Goal: Transaction & Acquisition: Purchase product/service

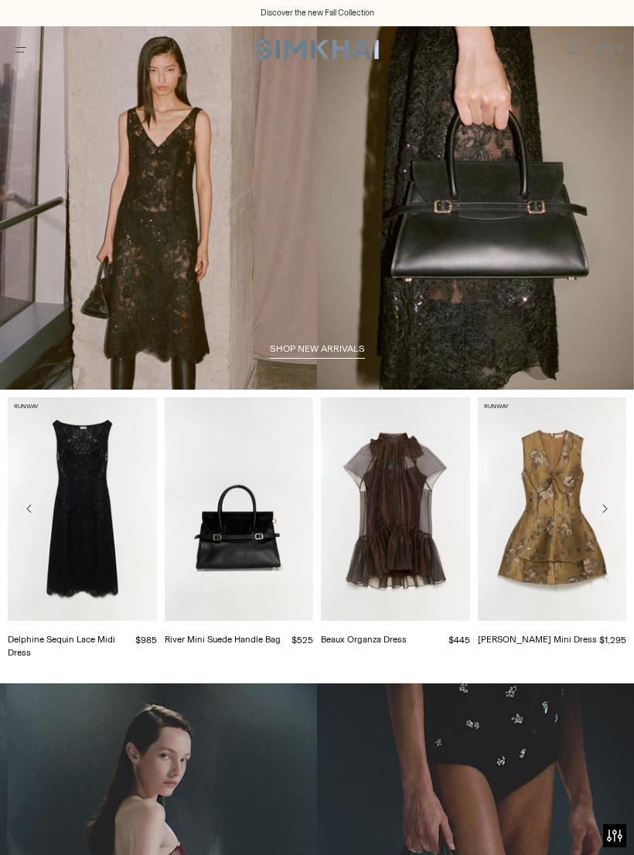
click at [18, 50] on icon "Open menu modal" at bounding box center [20, 49] width 16 height 12
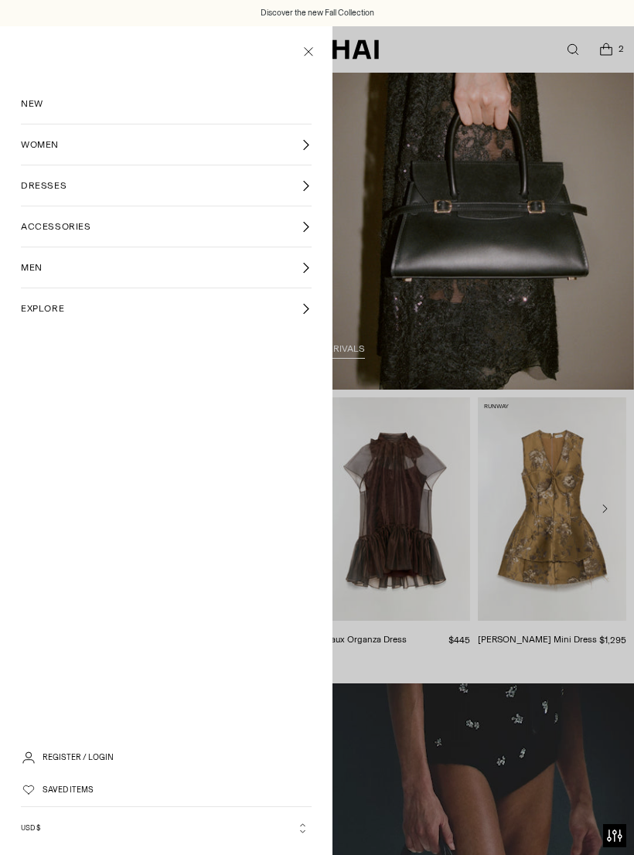
click at [34, 110] on span "NEW" at bounding box center [32, 104] width 22 height 14
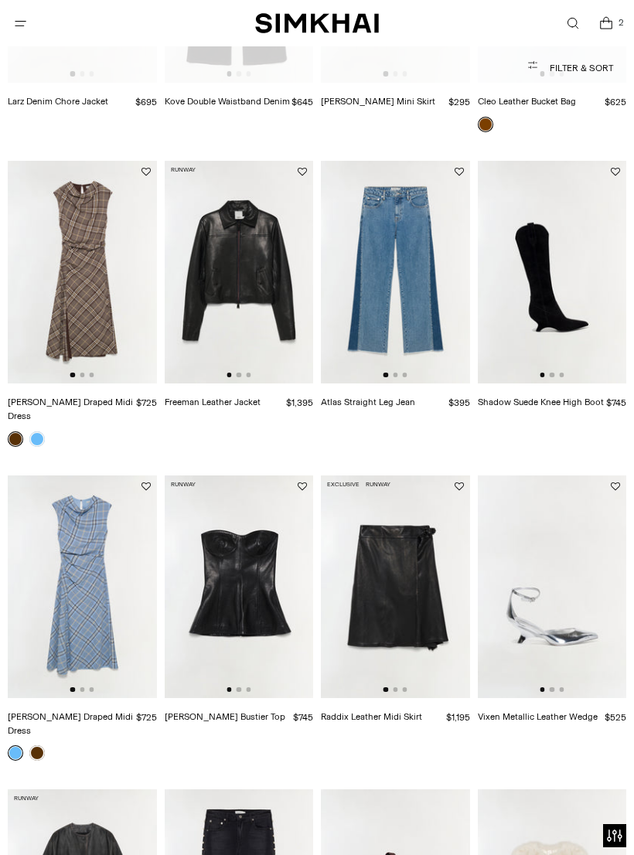
scroll to position [1249, 0]
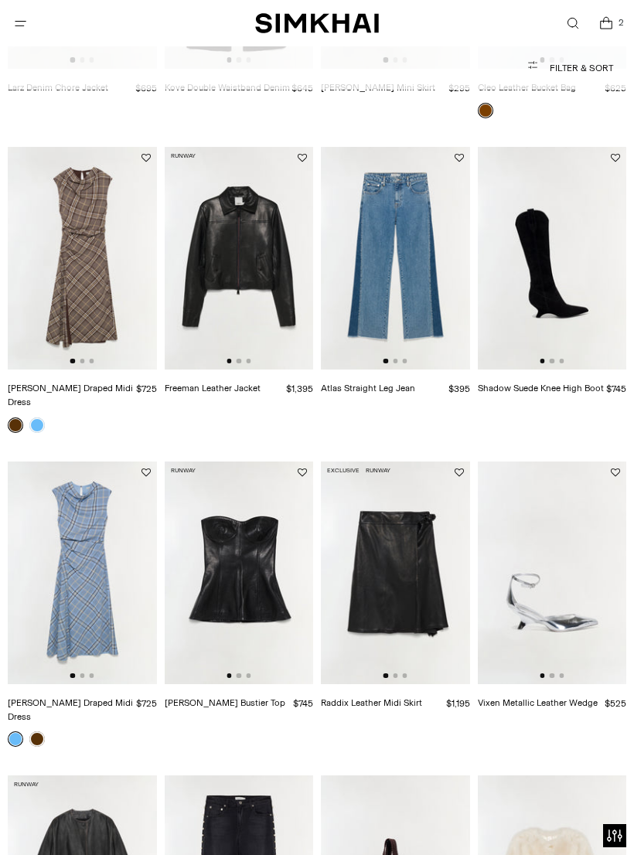
click at [88, 319] on img at bounding box center [82, 258] width 149 height 223
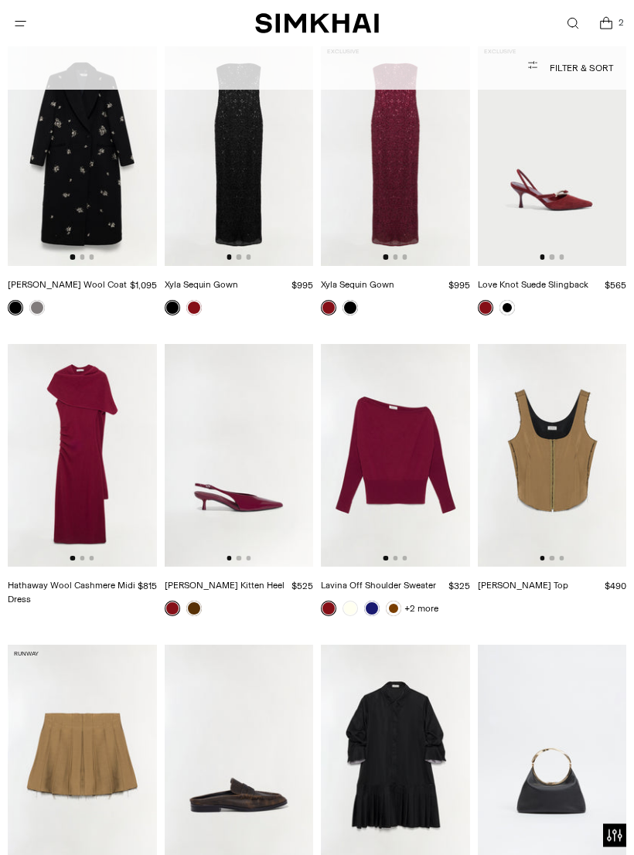
scroll to position [5702, 0]
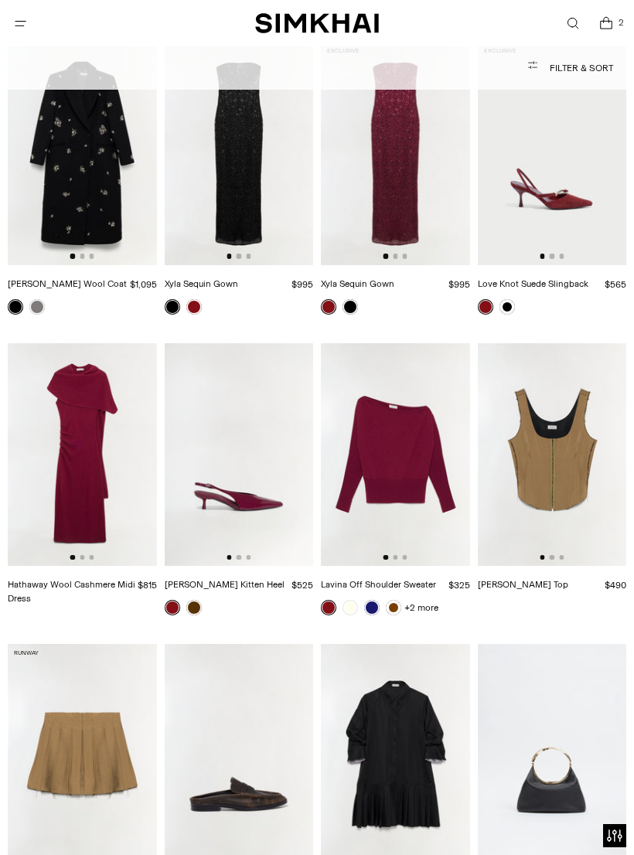
click at [71, 454] on img at bounding box center [82, 454] width 149 height 223
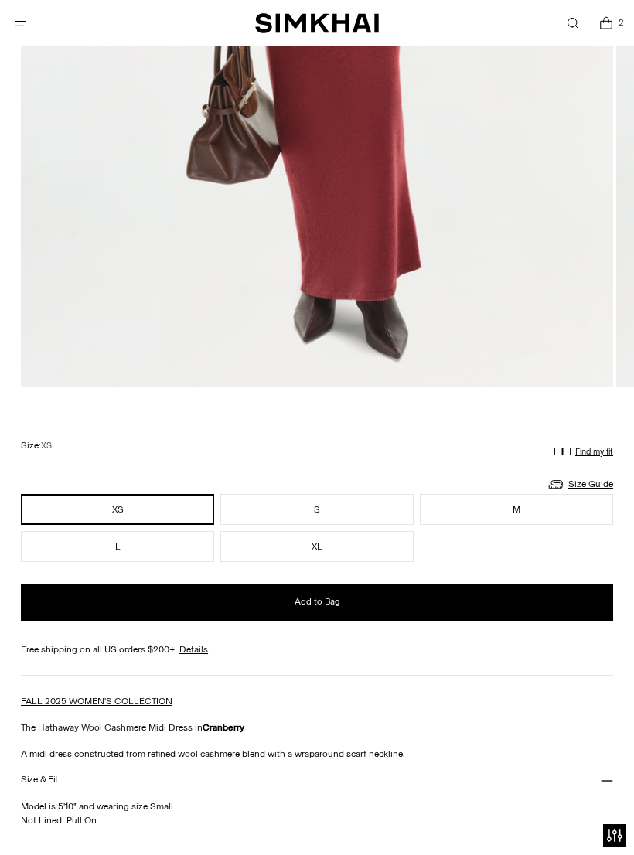
scroll to position [671, 0]
click at [342, 557] on button "XL" at bounding box center [316, 547] width 193 height 31
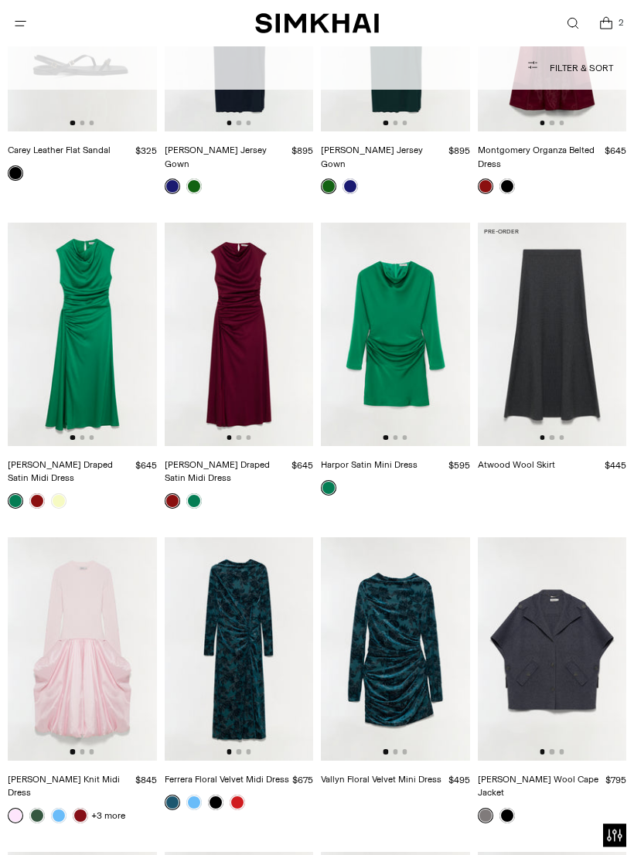
scroll to position [24577, 0]
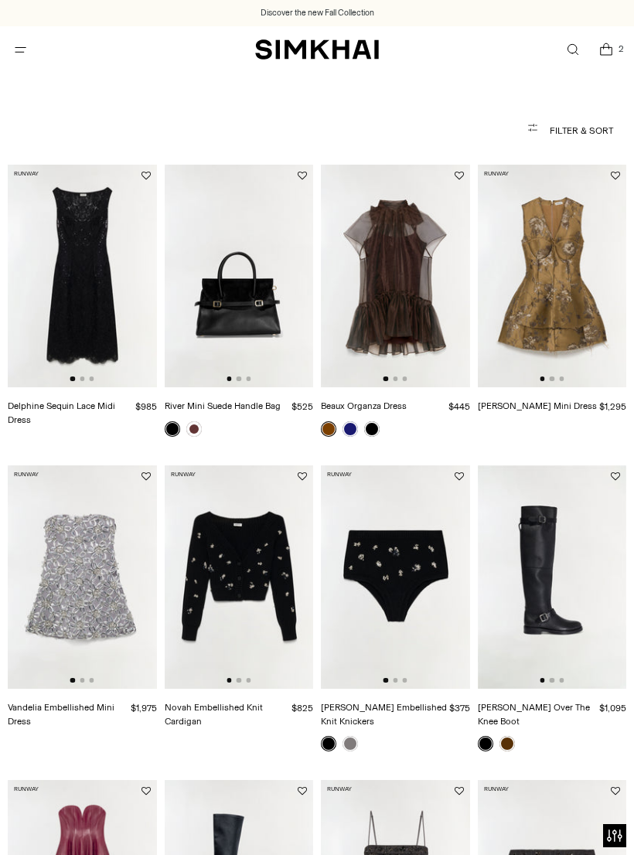
scroll to position [540, 284]
